Goal: Information Seeking & Learning: Learn about a topic

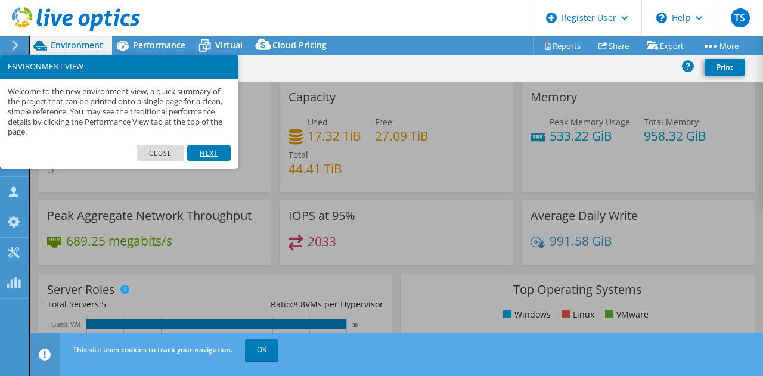
click at [204, 150] on link "Next" at bounding box center [208, 154] width 43 height 16
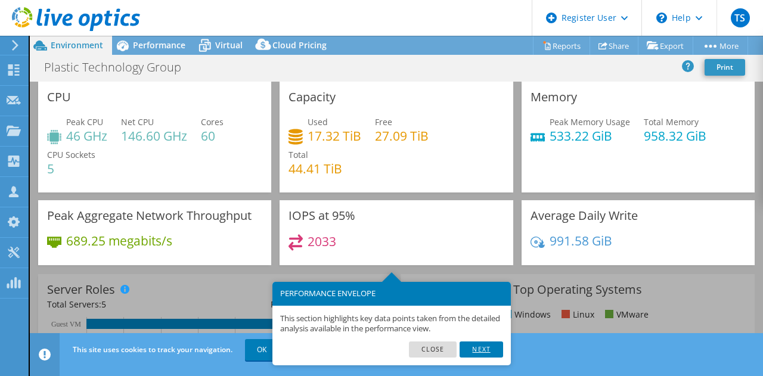
click at [481, 355] on link "Next" at bounding box center [481, 350] width 43 height 16
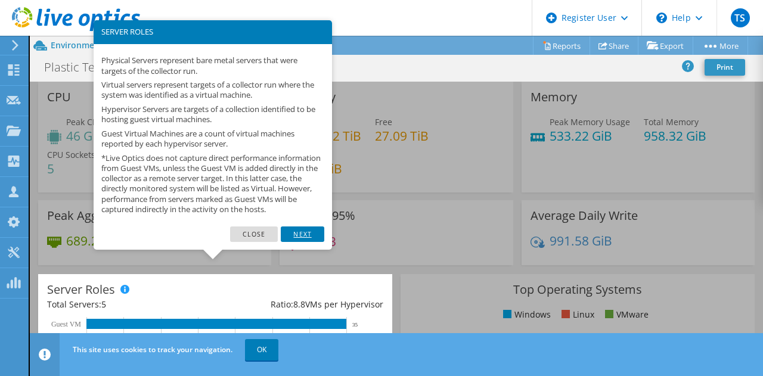
click at [316, 240] on link "Next" at bounding box center [302, 235] width 43 height 16
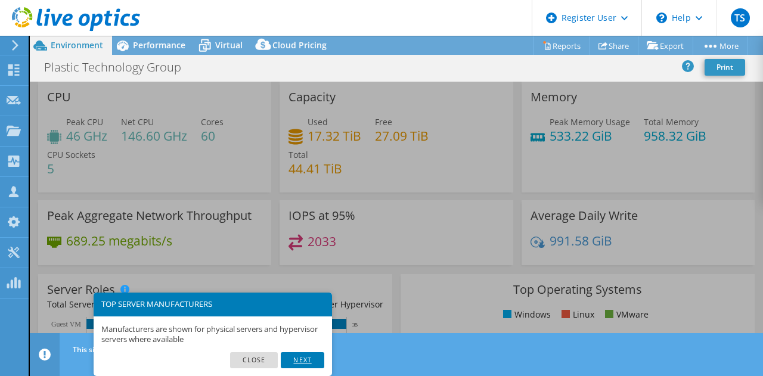
click at [299, 359] on link "Next" at bounding box center [302, 360] width 43 height 16
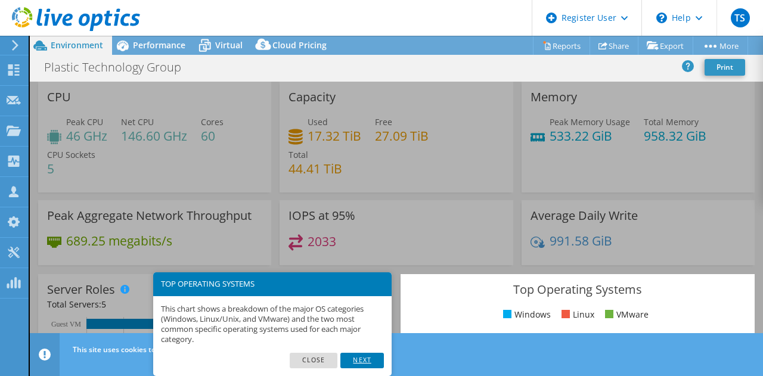
click at [354, 358] on link "Next" at bounding box center [362, 361] width 43 height 16
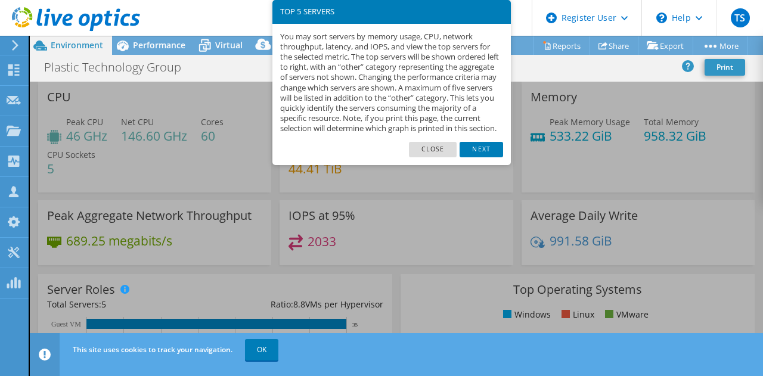
scroll to position [452, 0]
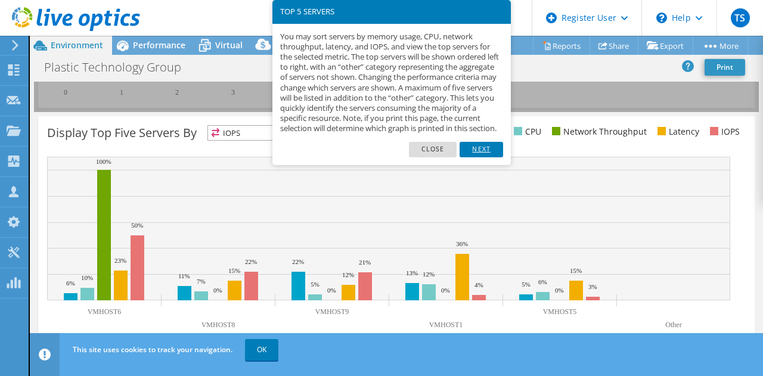
click at [479, 157] on link "Next" at bounding box center [481, 150] width 43 height 16
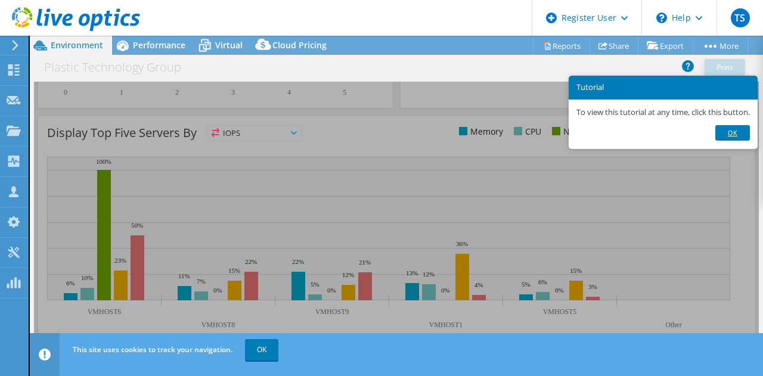
click at [748, 133] on link "Ok" at bounding box center [733, 133] width 35 height 16
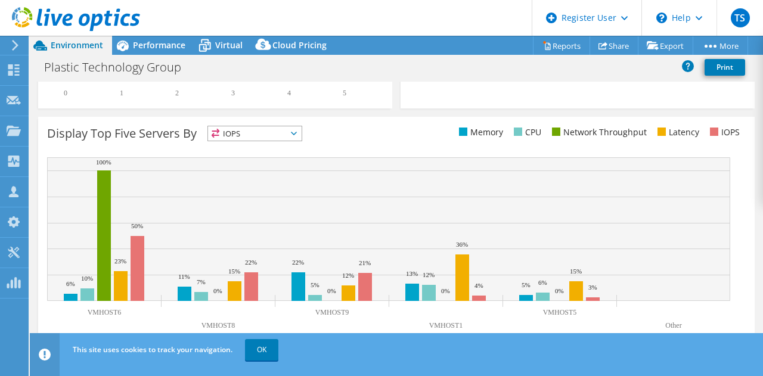
scroll to position [432, 0]
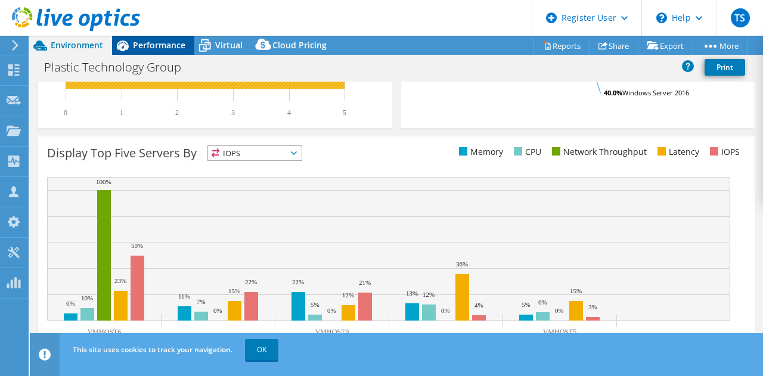
click at [151, 42] on span "Performance" at bounding box center [159, 44] width 52 height 11
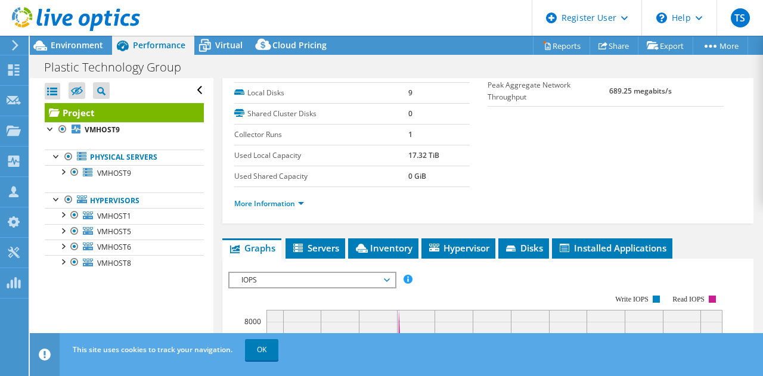
scroll to position [156, 0]
click at [257, 209] on link "More Information" at bounding box center [269, 204] width 70 height 10
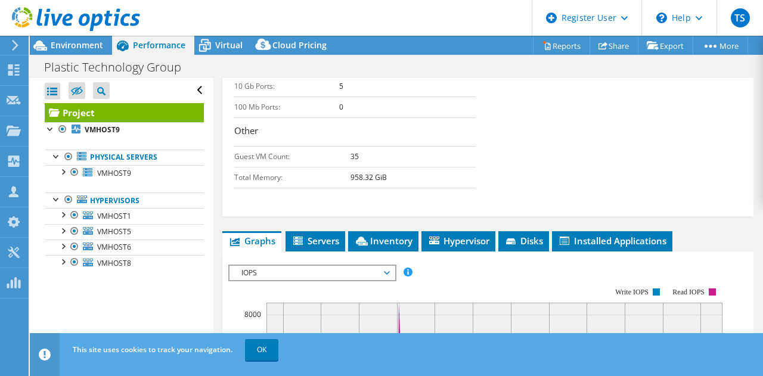
scroll to position [501, 0]
